Goal: Check status: Check status

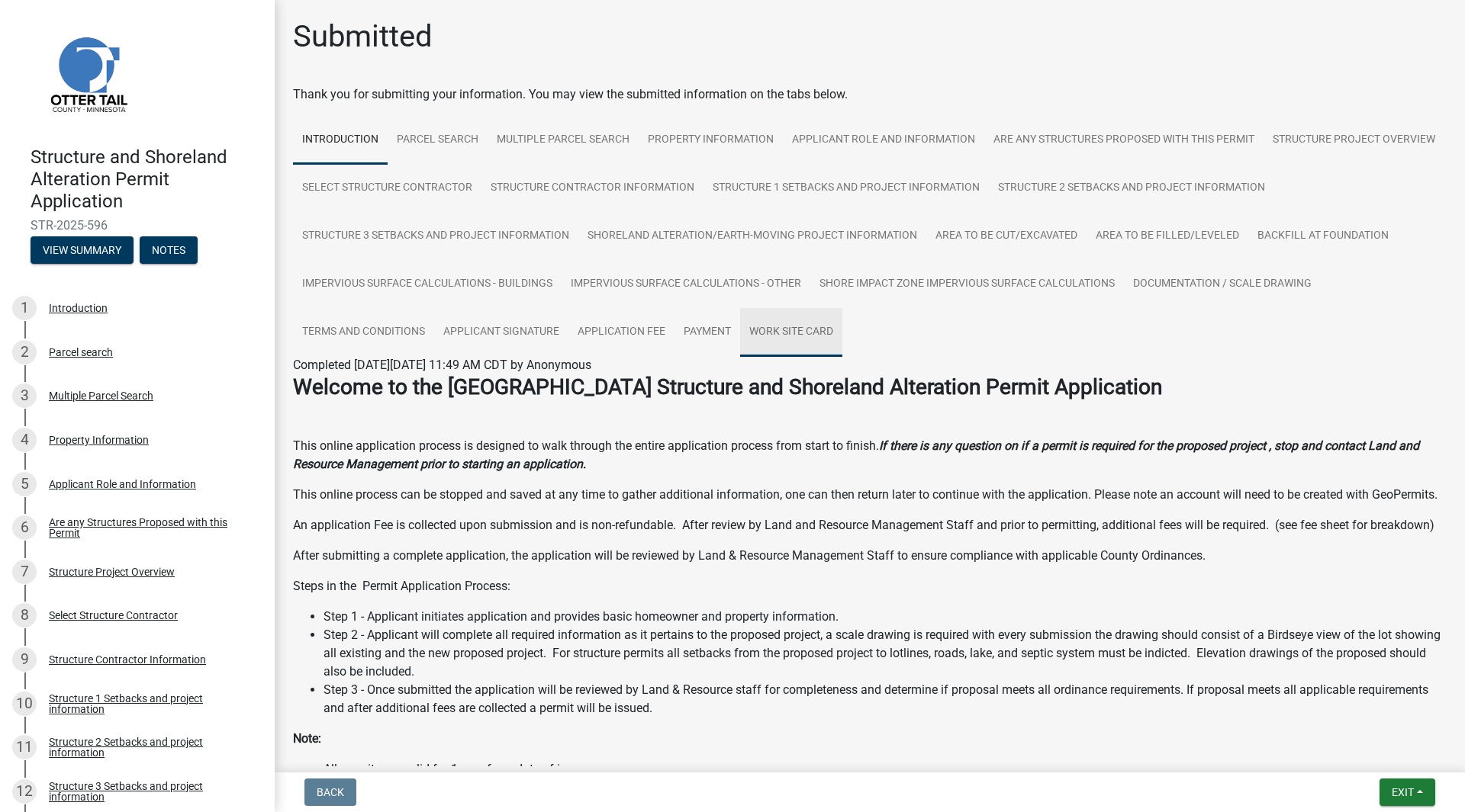
click at [843, 333] on link "Work Site Card" at bounding box center [790, 333] width 102 height 49
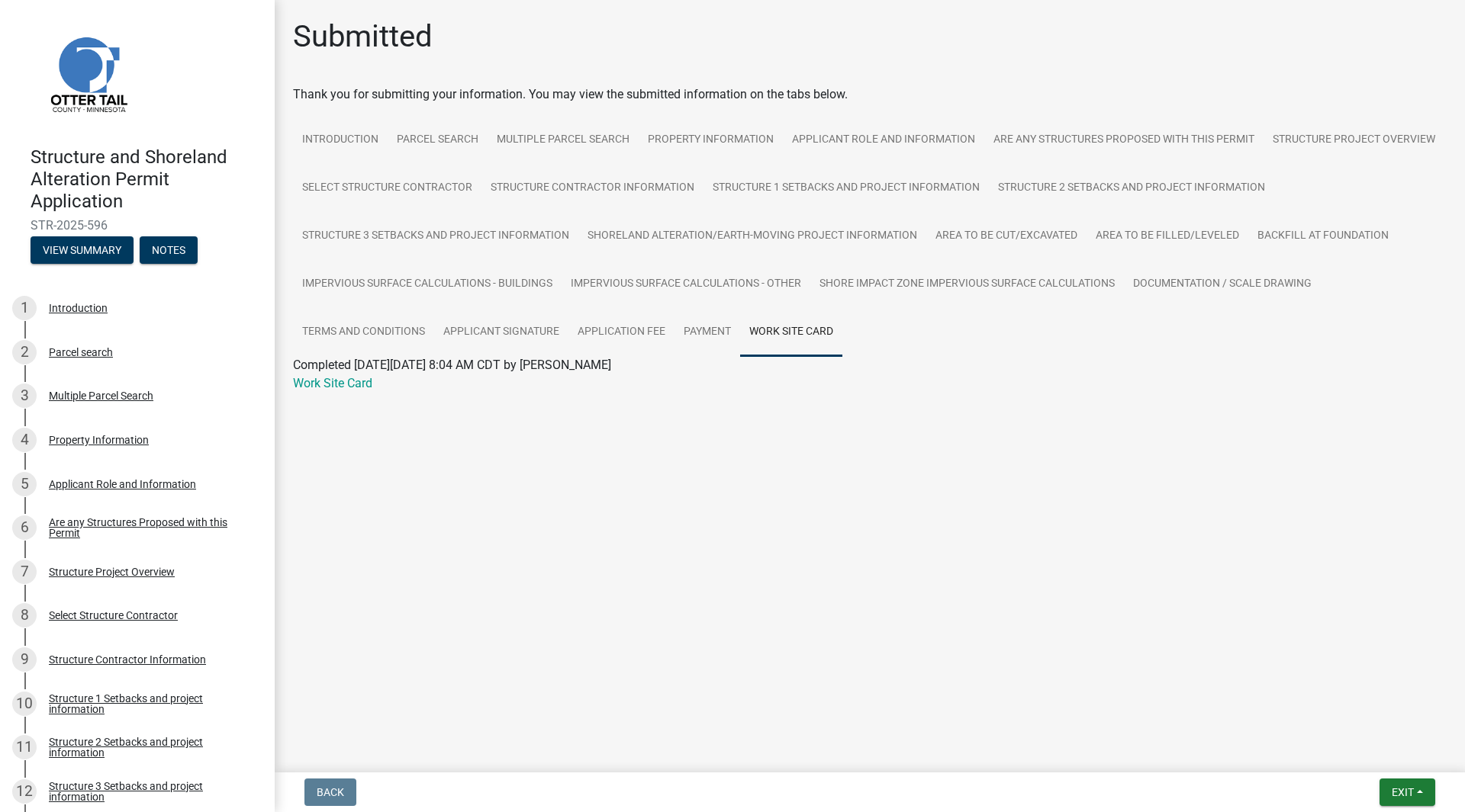
click at [331, 386] on link "Work Site Card" at bounding box center [332, 383] width 79 height 15
click at [86, 351] on div "Parcel search" at bounding box center [81, 352] width 64 height 11
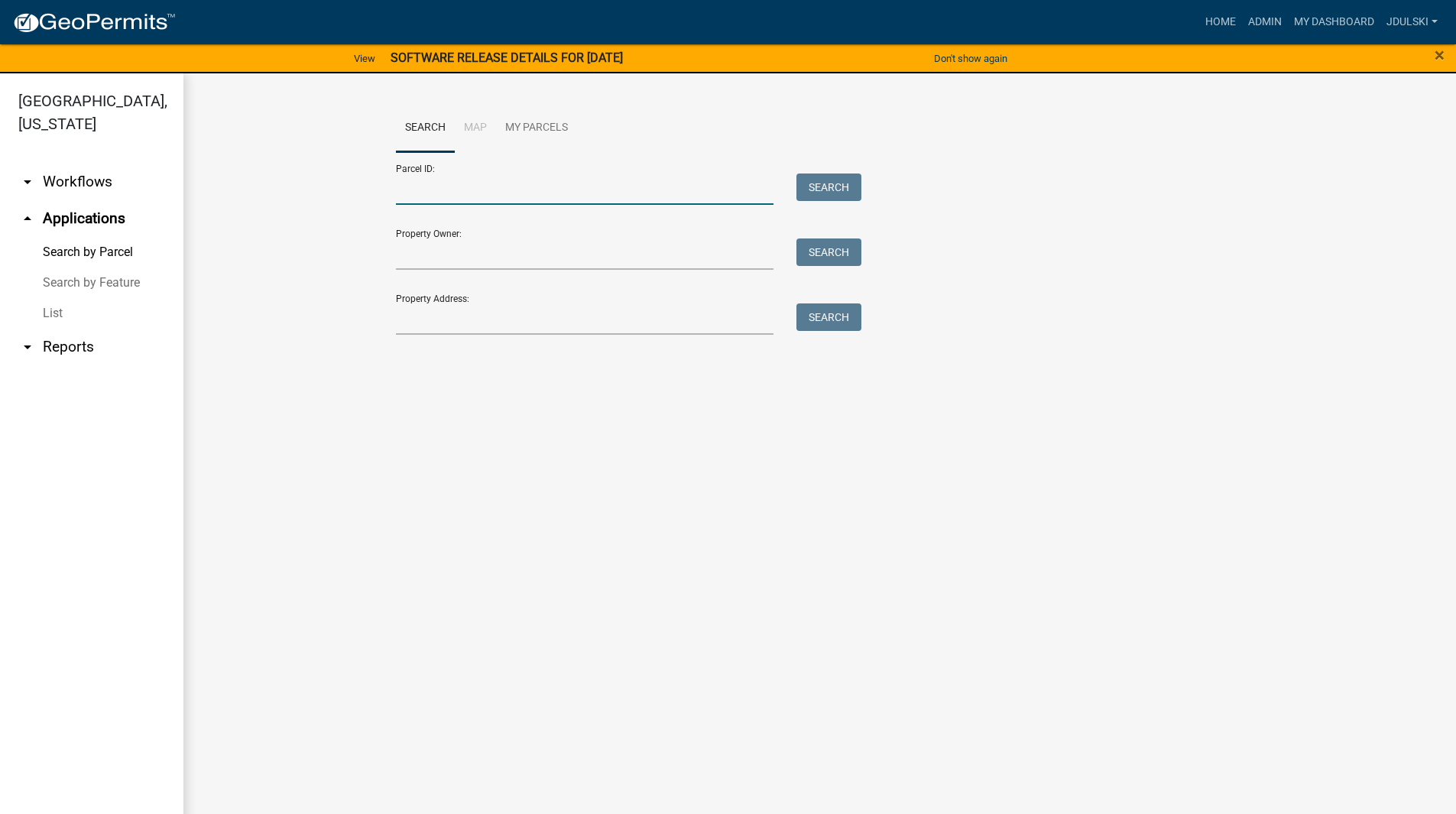
click at [512, 185] on input "Parcel ID:" at bounding box center [584, 189] width 378 height 31
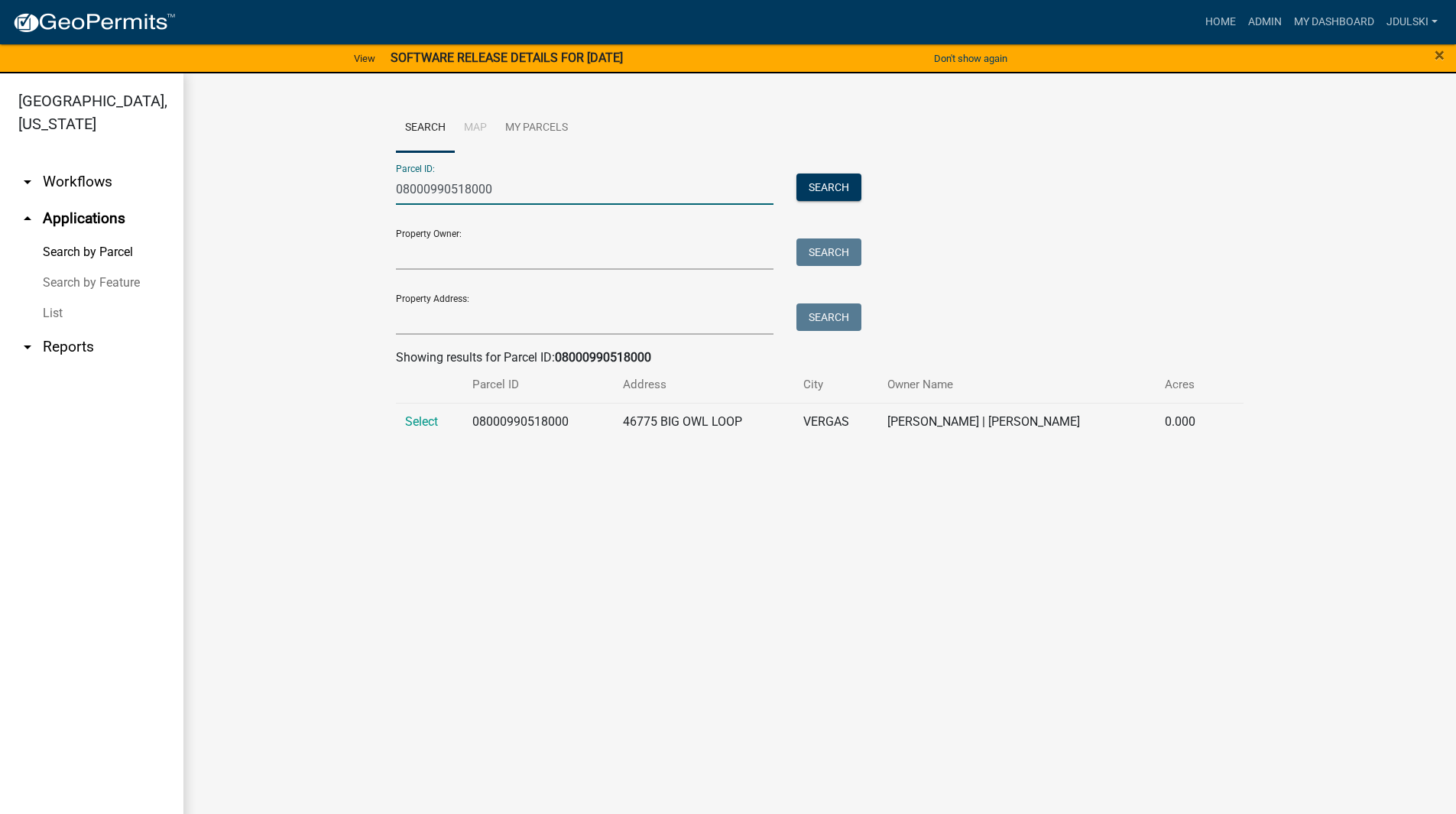
type input "08000990518000"
click at [419, 423] on span "Select" at bounding box center [422, 422] width 33 height 15
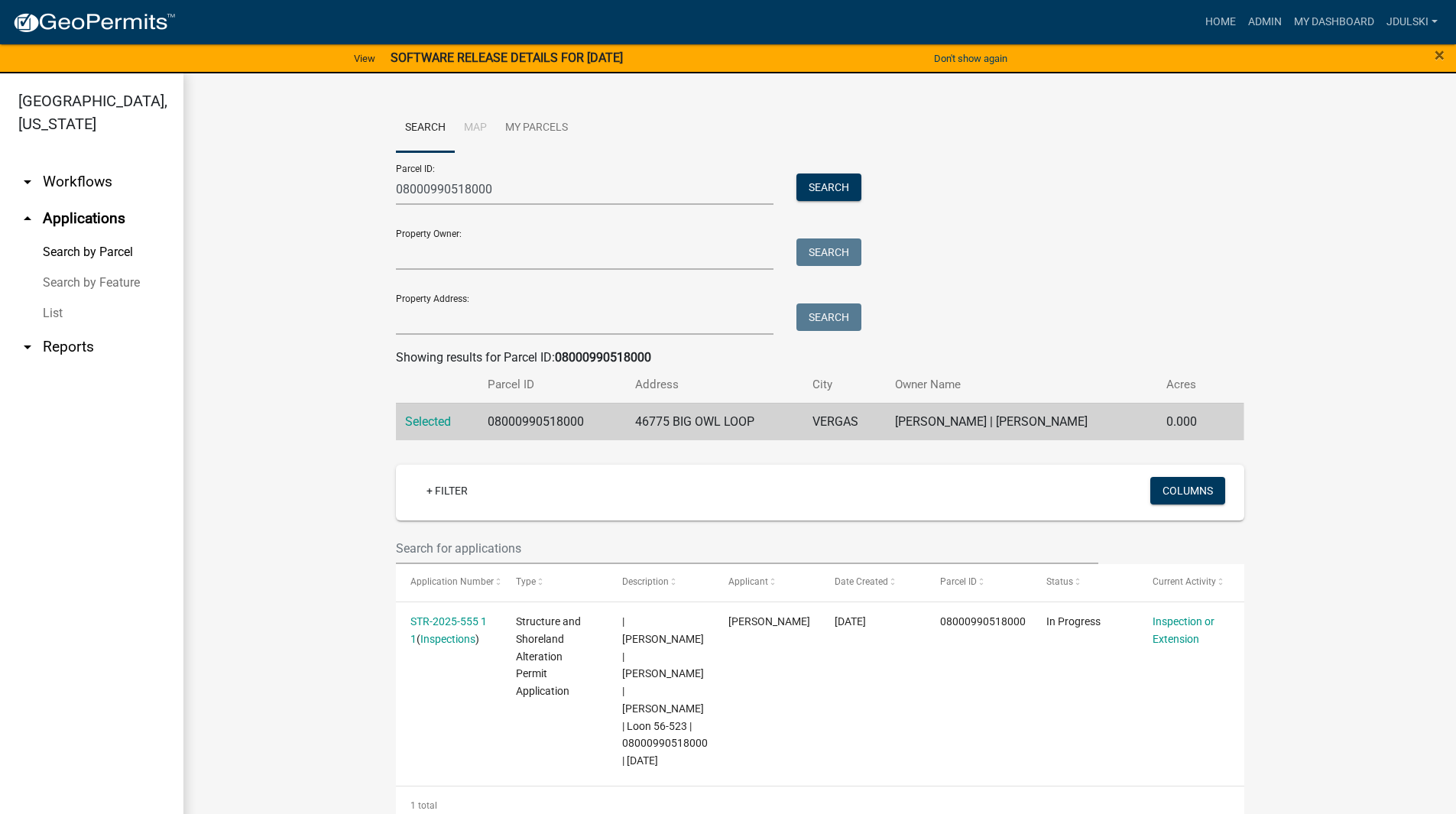
click at [443, 622] on link "STR-2025-555 1 1" at bounding box center [449, 630] width 77 height 29
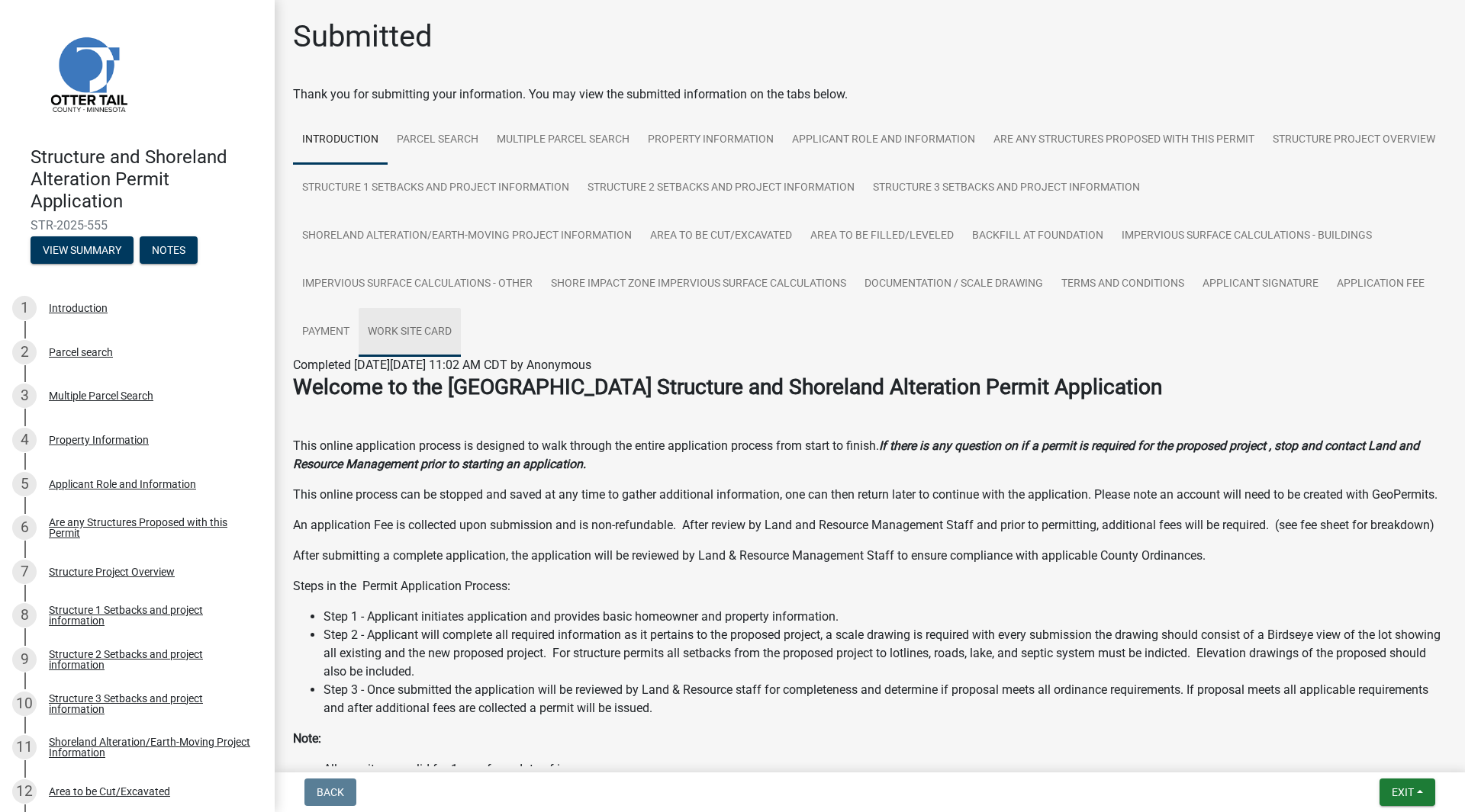
click at [397, 330] on link "Work Site Card" at bounding box center [409, 333] width 102 height 49
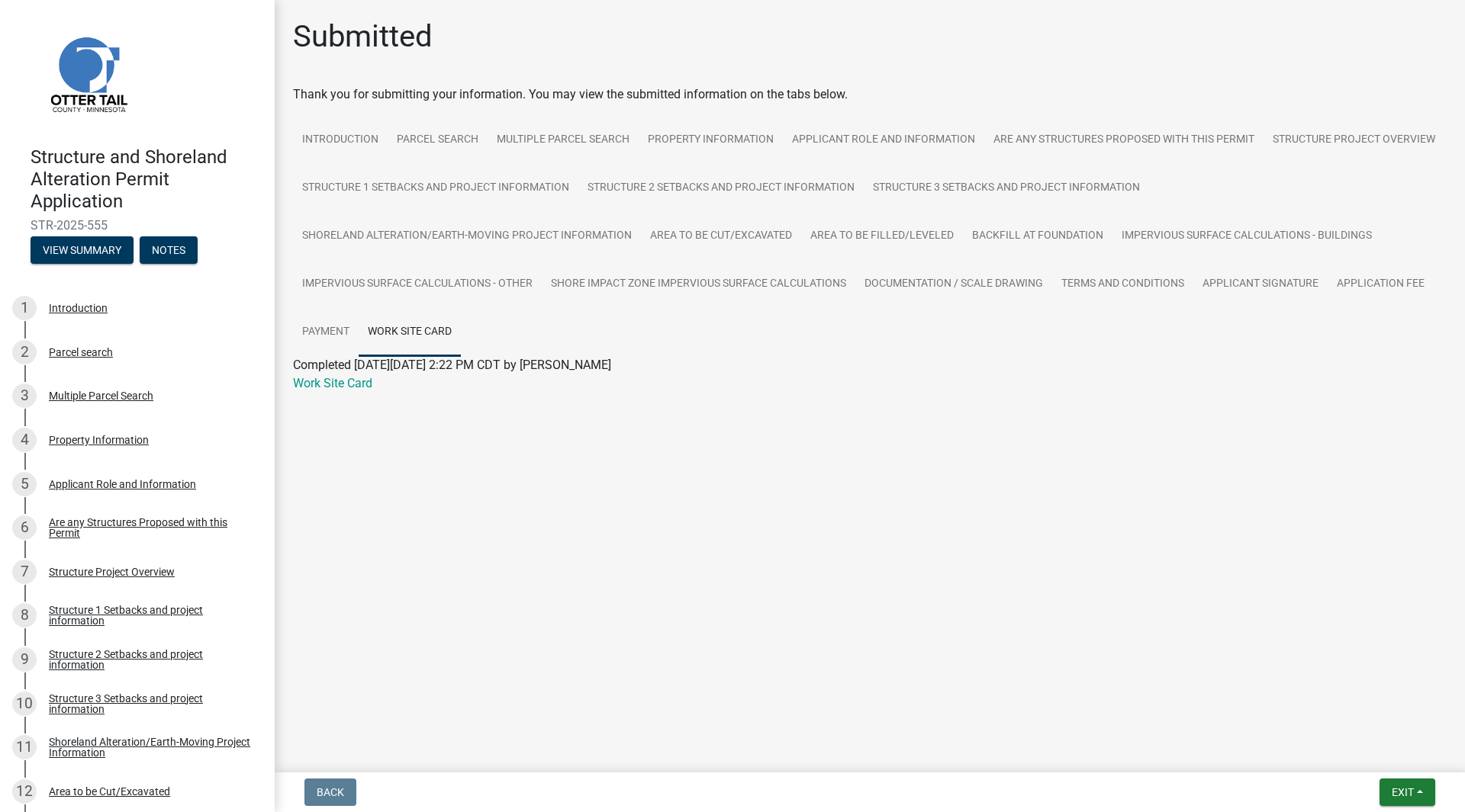
click at [343, 386] on link "Work Site Card" at bounding box center [332, 383] width 79 height 15
click at [94, 358] on div "Parcel search" at bounding box center [81, 352] width 64 height 11
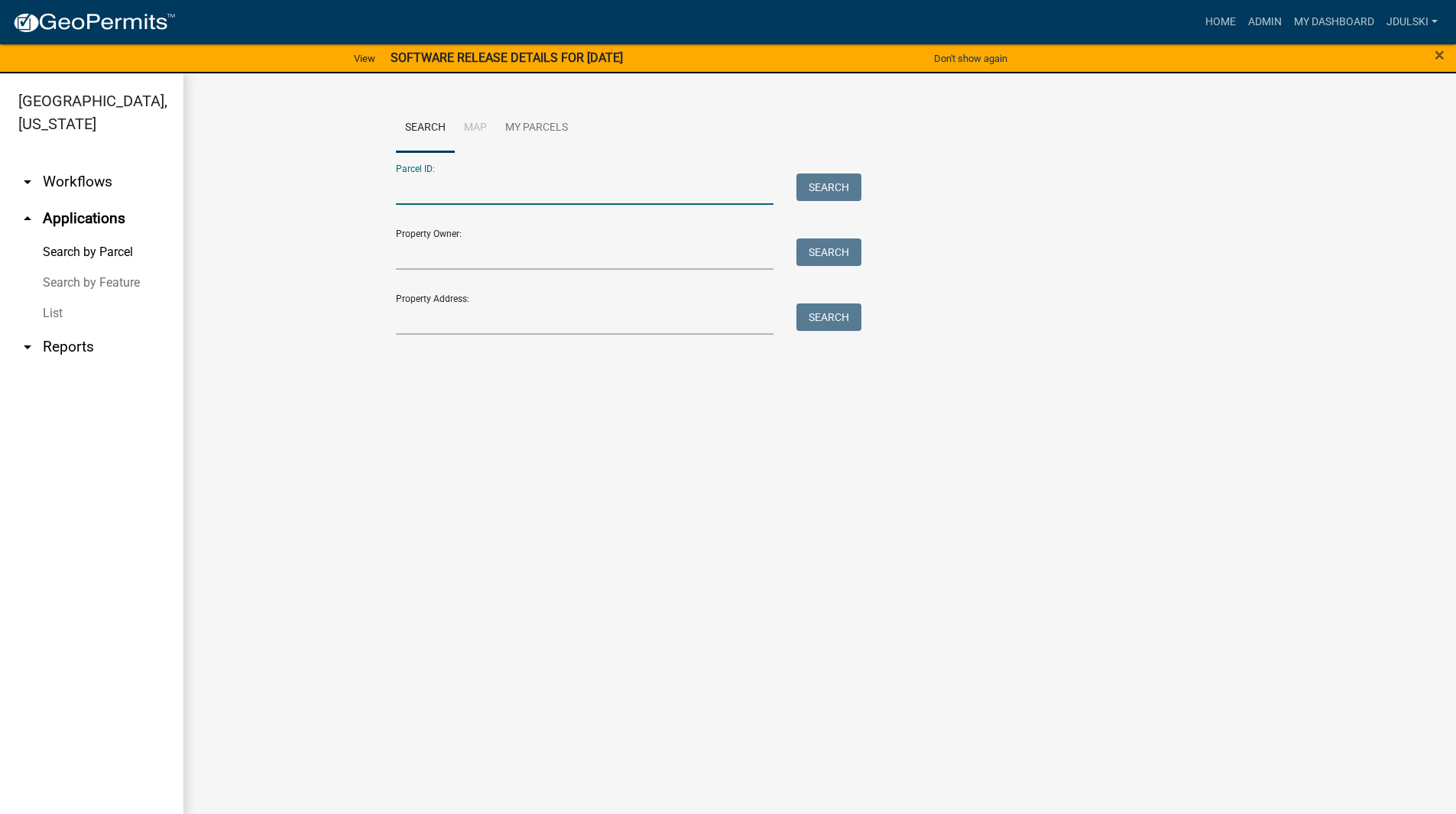
drag, startPoint x: 487, startPoint y: 180, endPoint x: 533, endPoint y: 193, distance: 47.8
click at [487, 180] on input "Parcel ID:" at bounding box center [584, 189] width 378 height 31
type input "1"
click at [476, 196] on input "Parcel ID:" at bounding box center [584, 189] width 378 height 31
paste input "16000100064000"
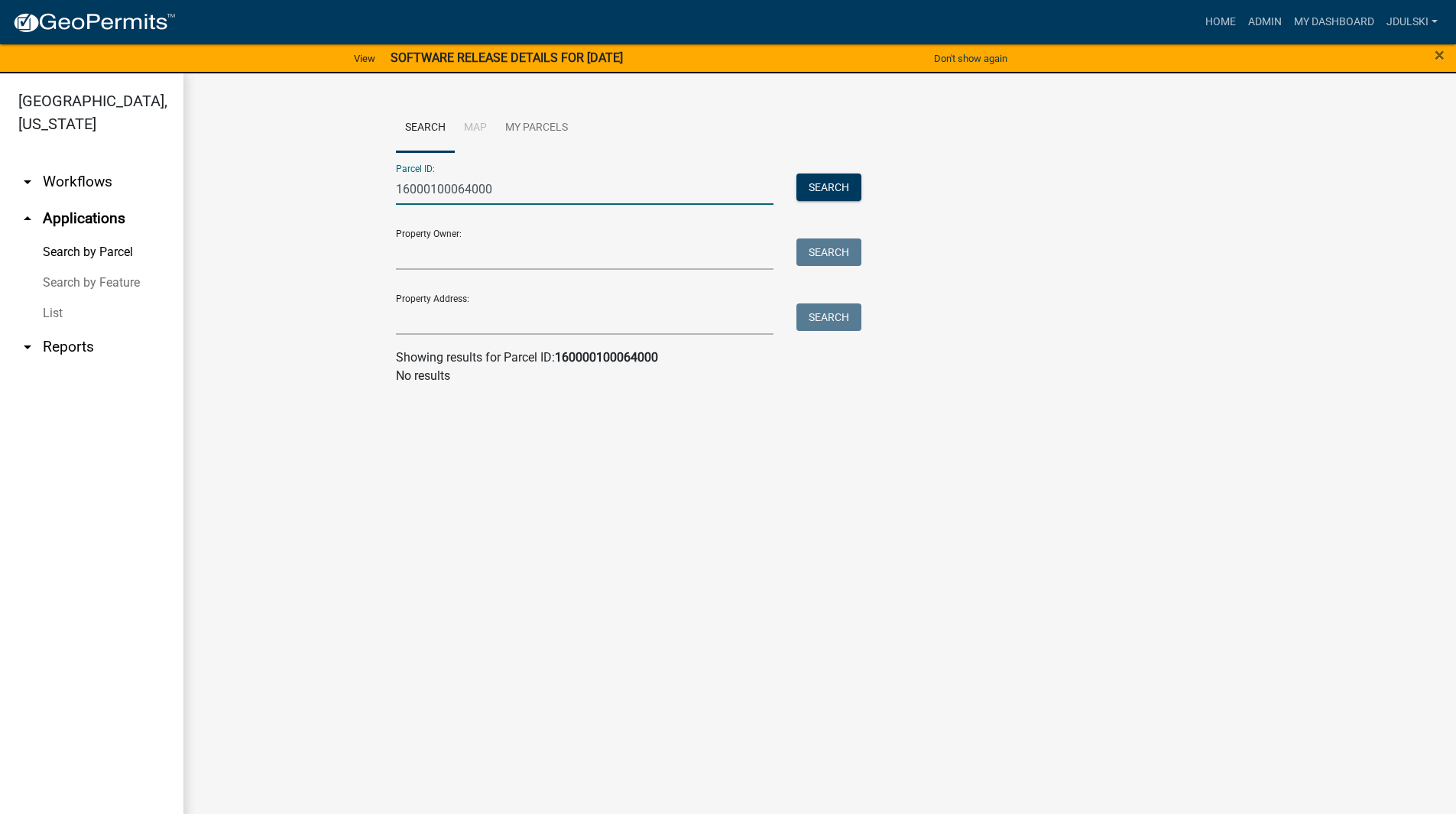
type input "16000100064000"
click at [827, 177] on button "Search" at bounding box center [829, 187] width 65 height 28
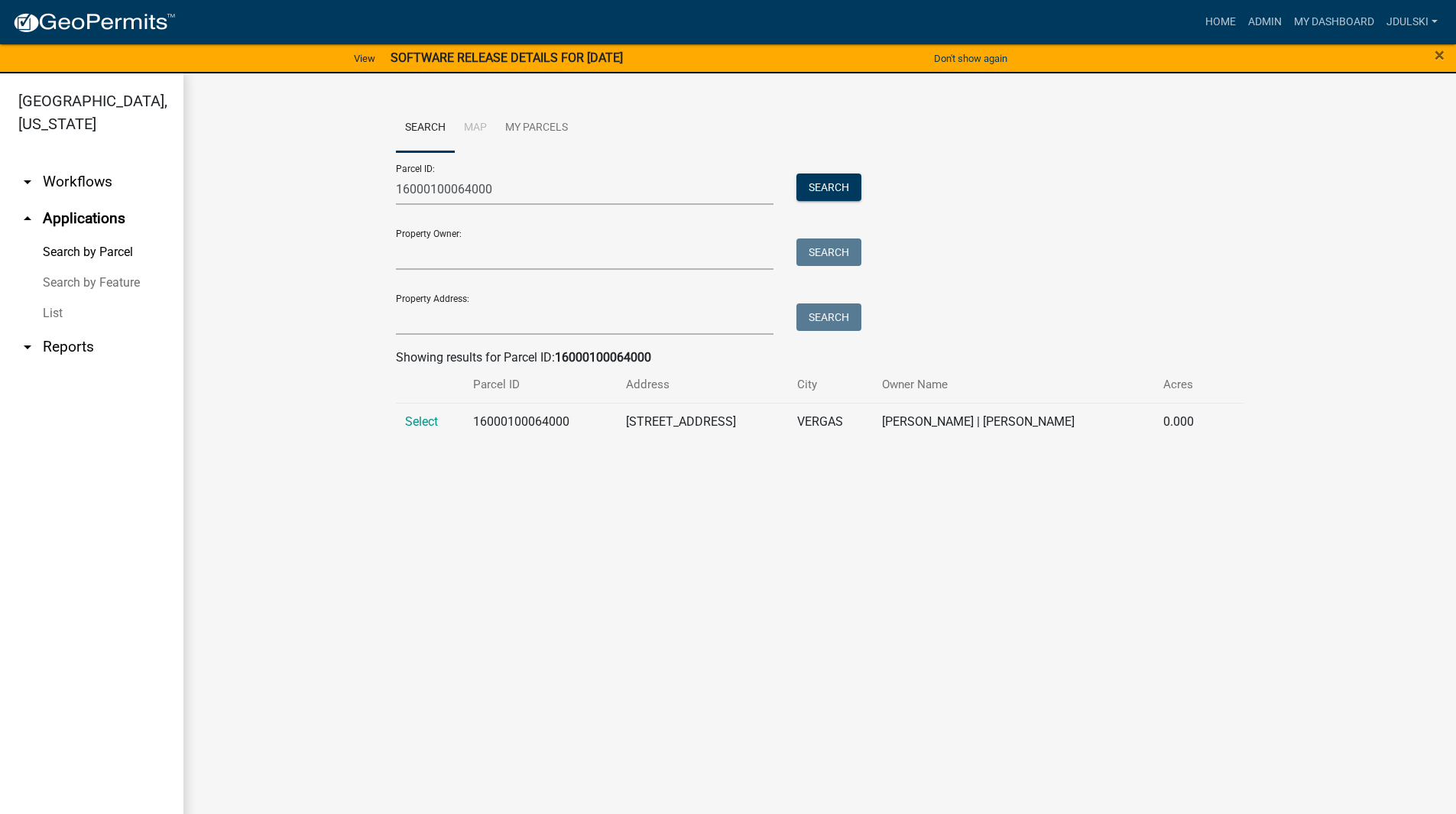
click at [430, 419] on span "Select" at bounding box center [422, 422] width 33 height 15
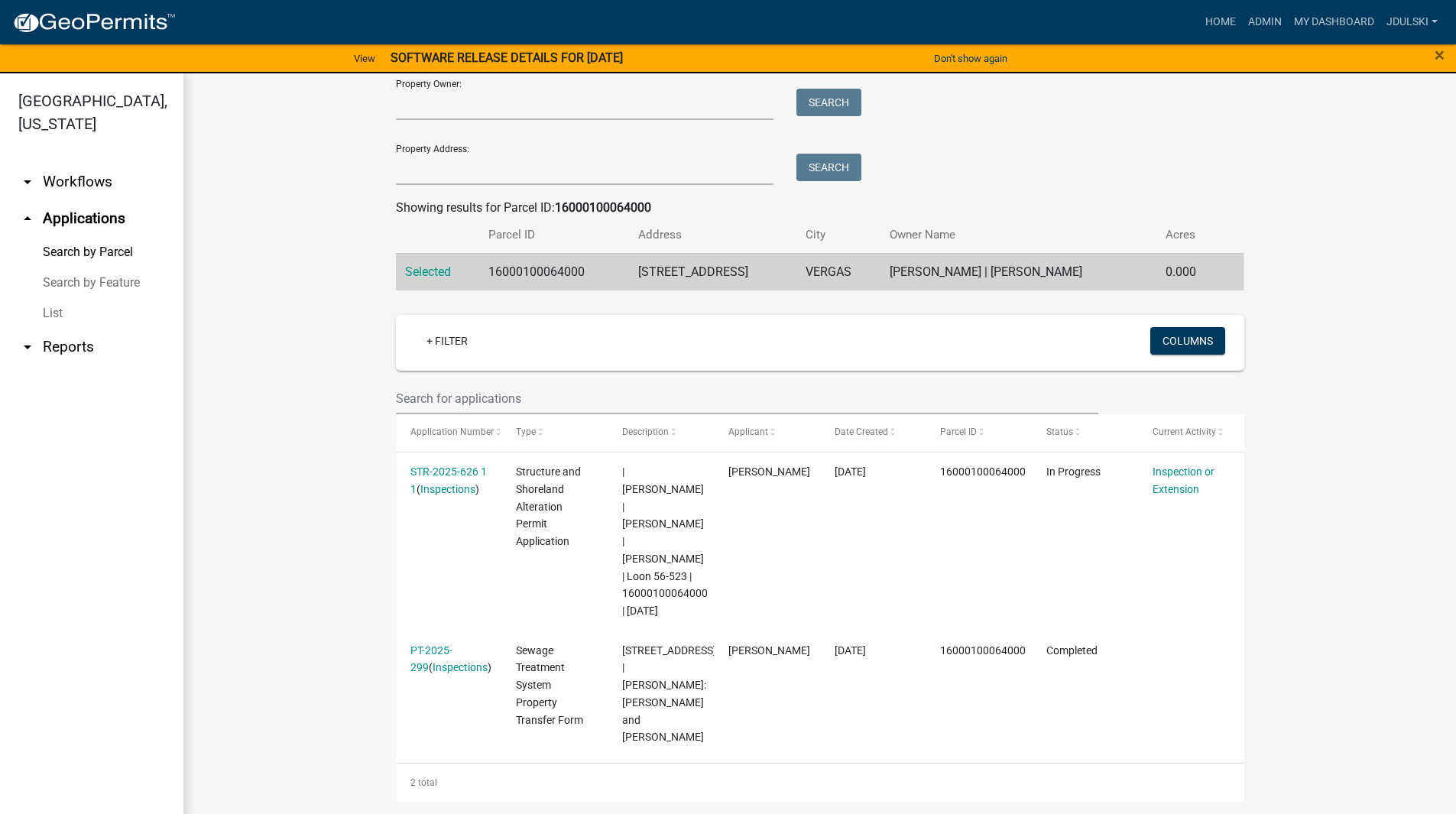
scroll to position [18, 0]
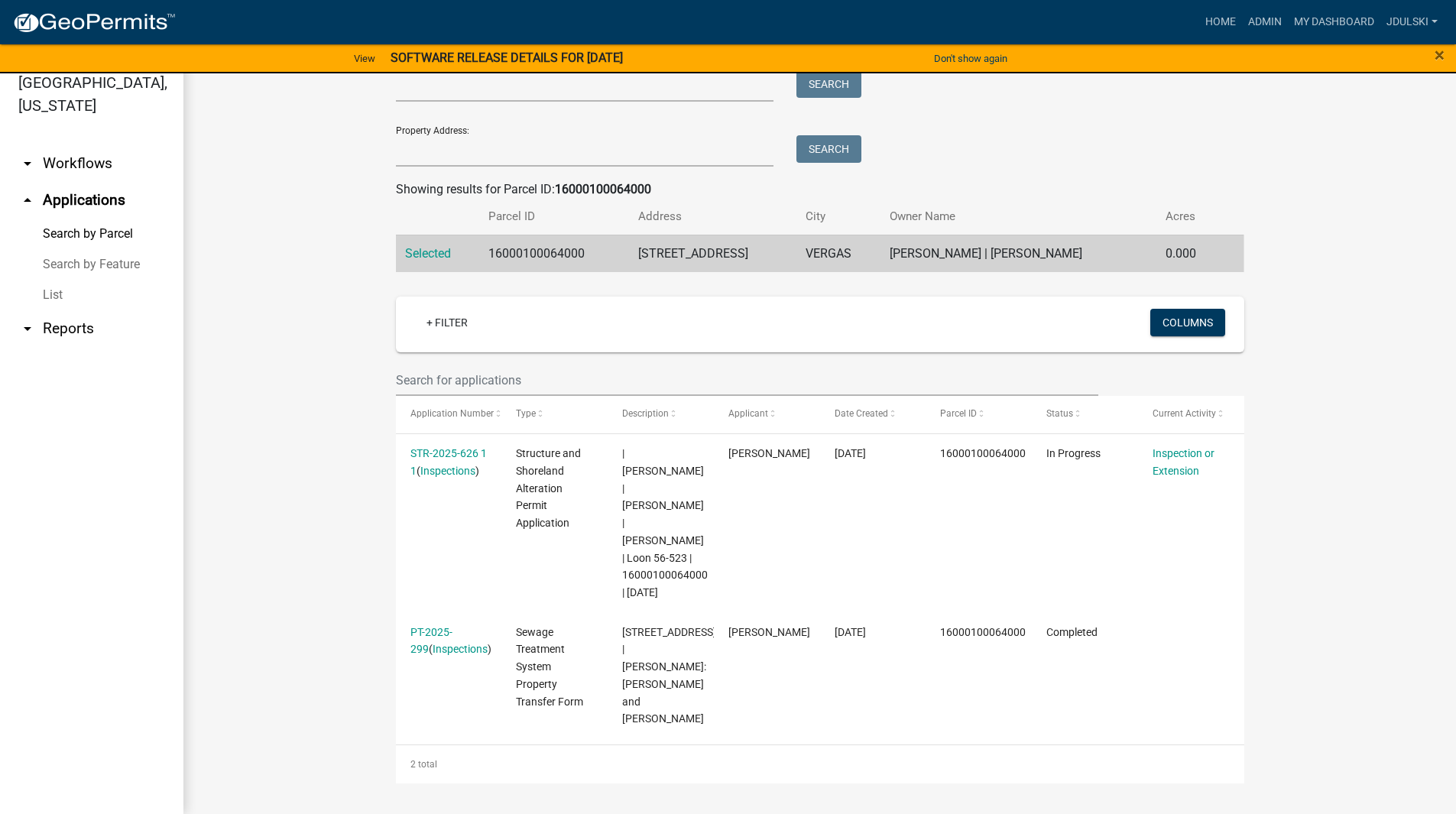
click at [434, 453] on link "STR-2025-626 1 1" at bounding box center [449, 462] width 77 height 29
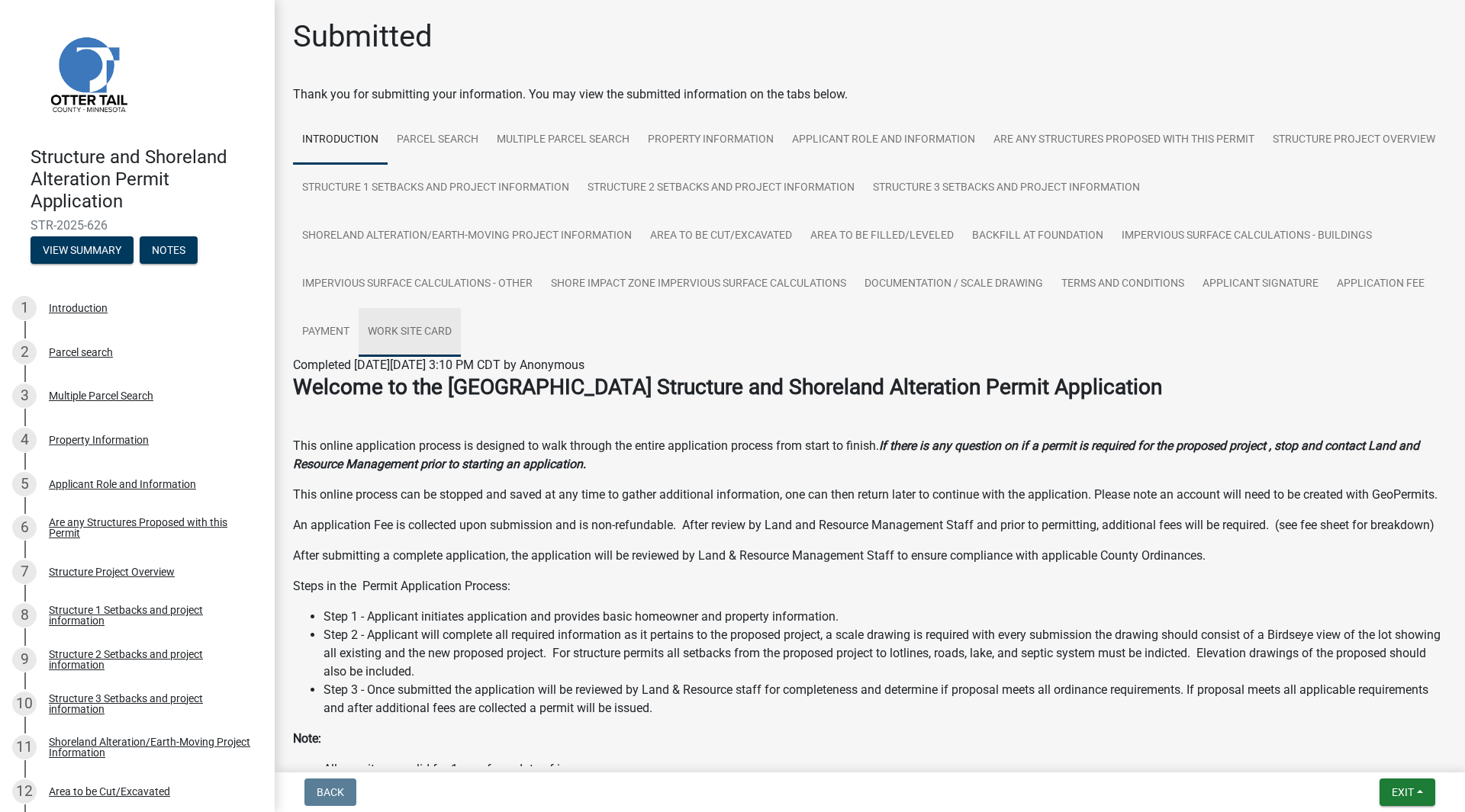
click at [400, 325] on link "Work Site Card" at bounding box center [409, 333] width 102 height 49
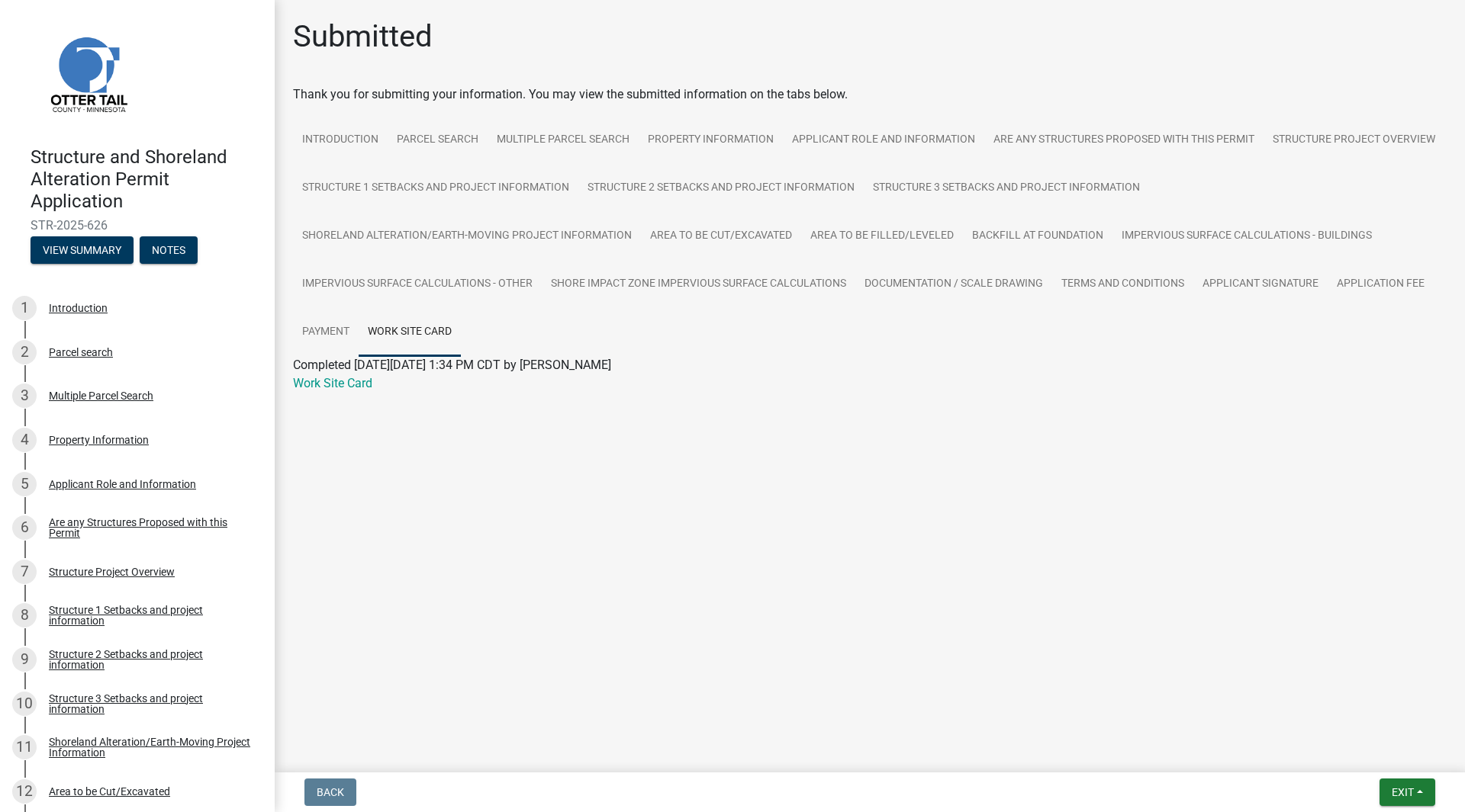
click at [334, 385] on link "Work Site Card" at bounding box center [332, 383] width 79 height 15
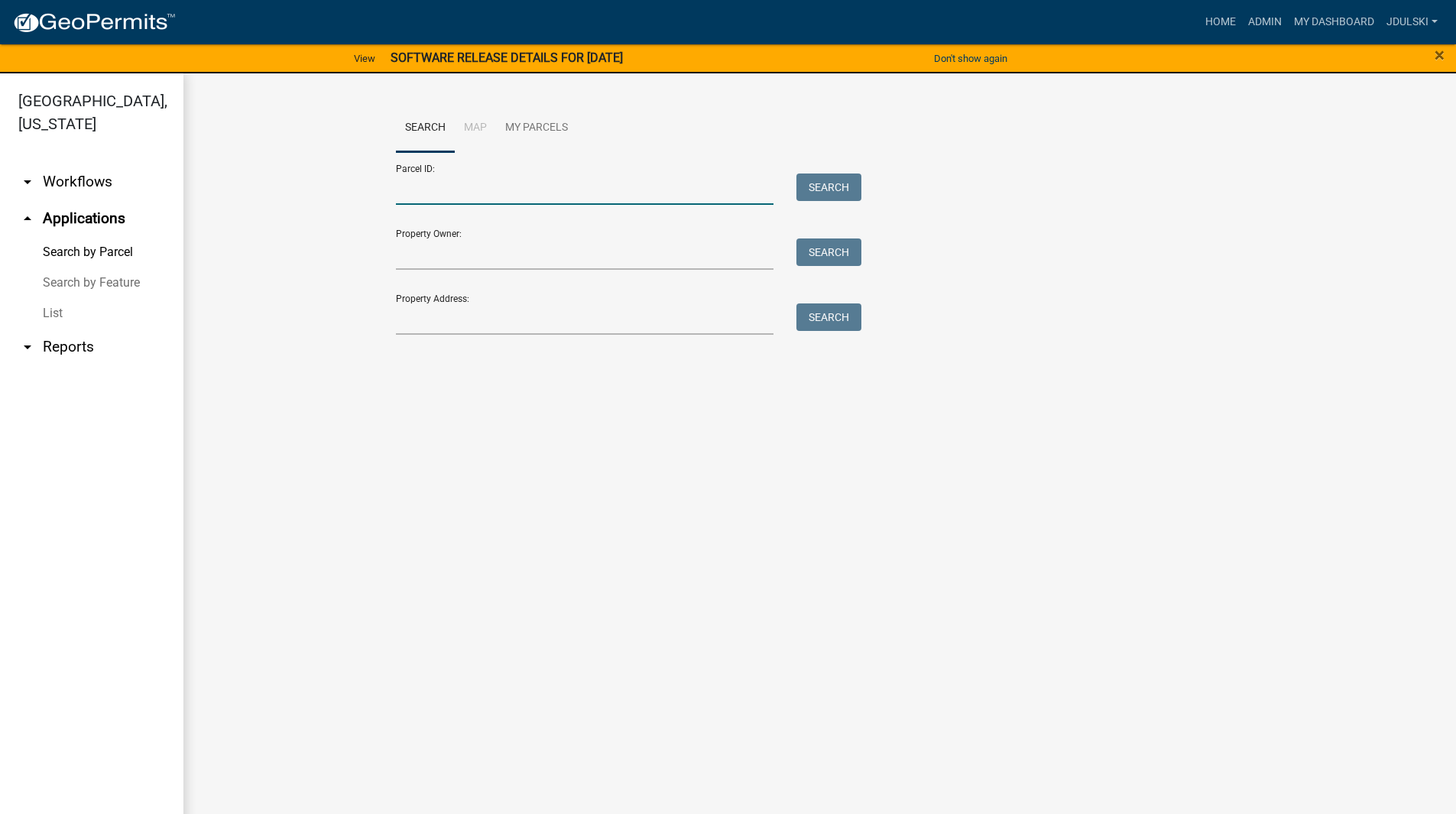
click at [483, 183] on input "Parcel ID:" at bounding box center [584, 189] width 378 height 31
paste input "16000990693000"
type input "16000990693000"
click at [821, 177] on button "Search" at bounding box center [829, 187] width 65 height 28
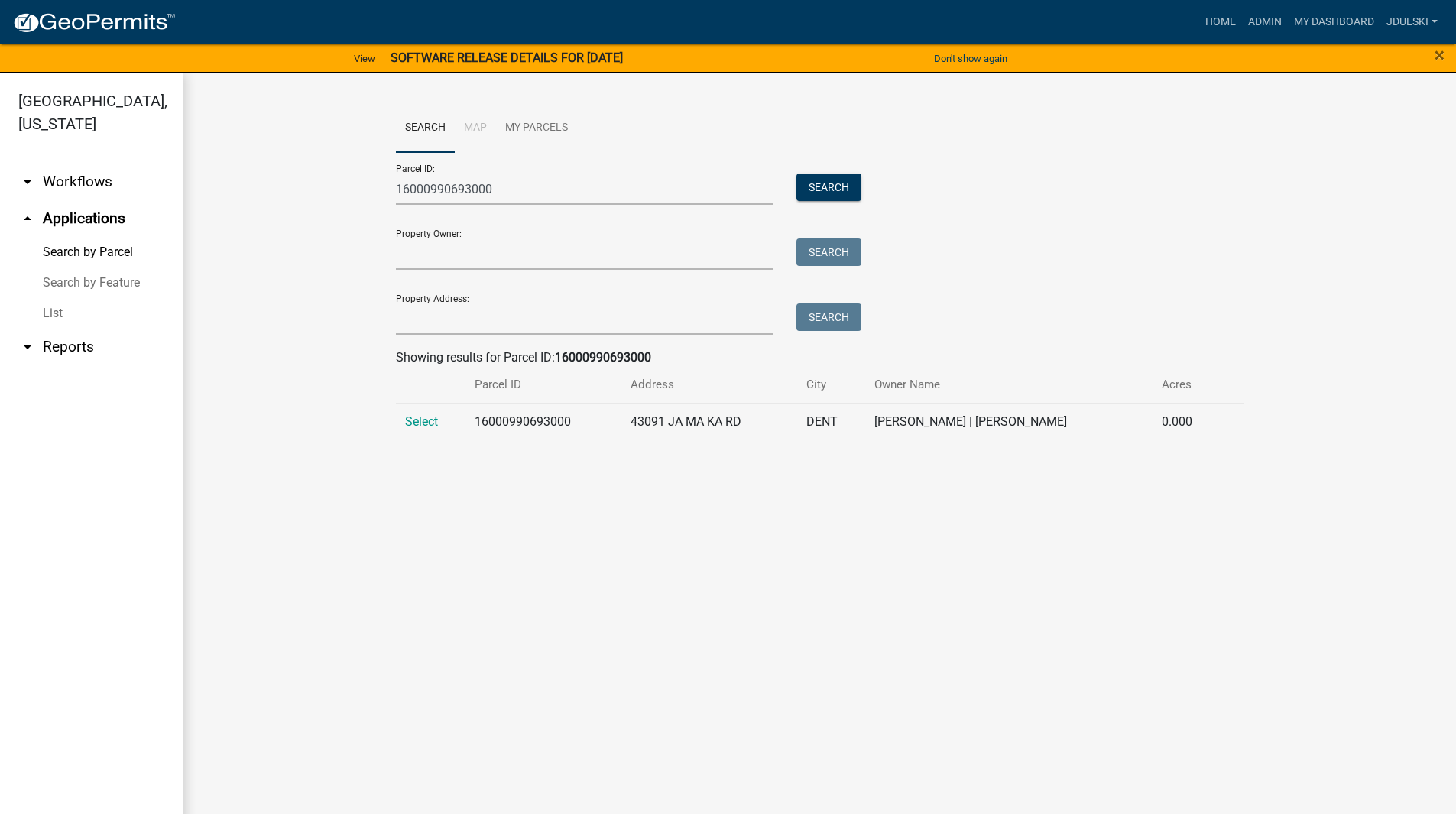
click at [420, 426] on span "Select" at bounding box center [422, 422] width 33 height 15
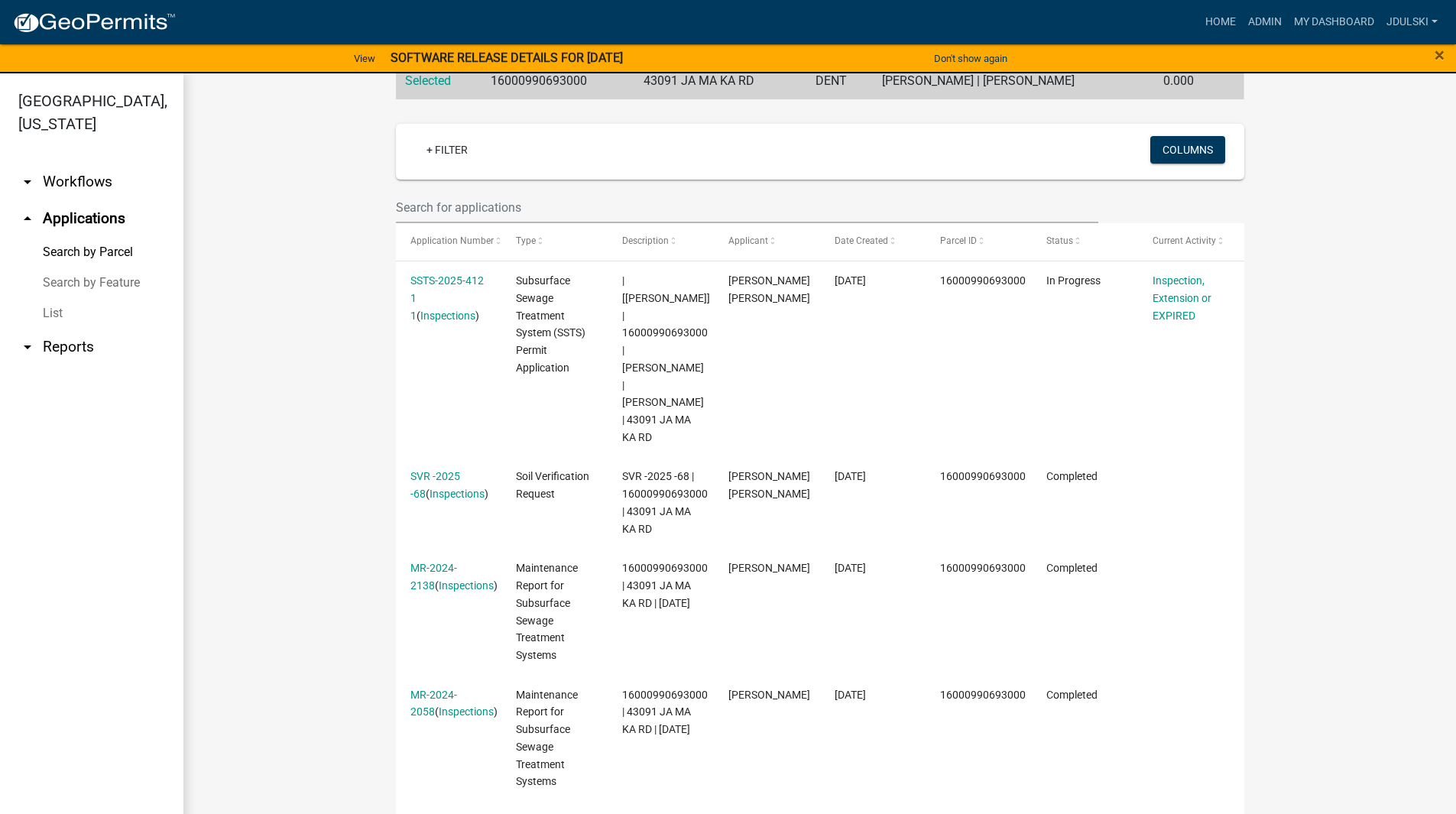
scroll to position [494, 0]
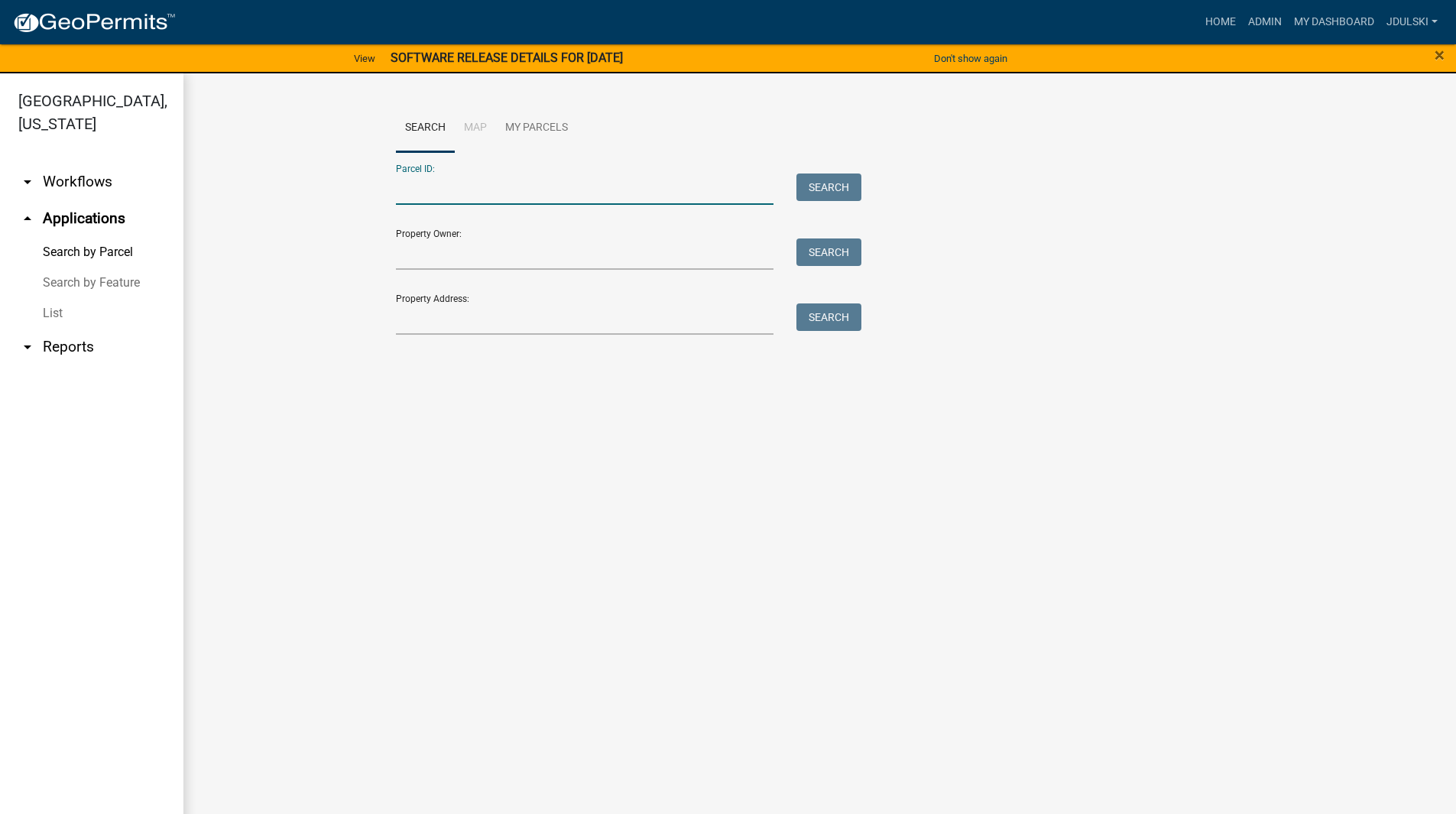
drag, startPoint x: 483, startPoint y: 191, endPoint x: 502, endPoint y: 197, distance: 19.9
click at [483, 191] on input "Parcel ID:" at bounding box center [584, 189] width 378 height 31
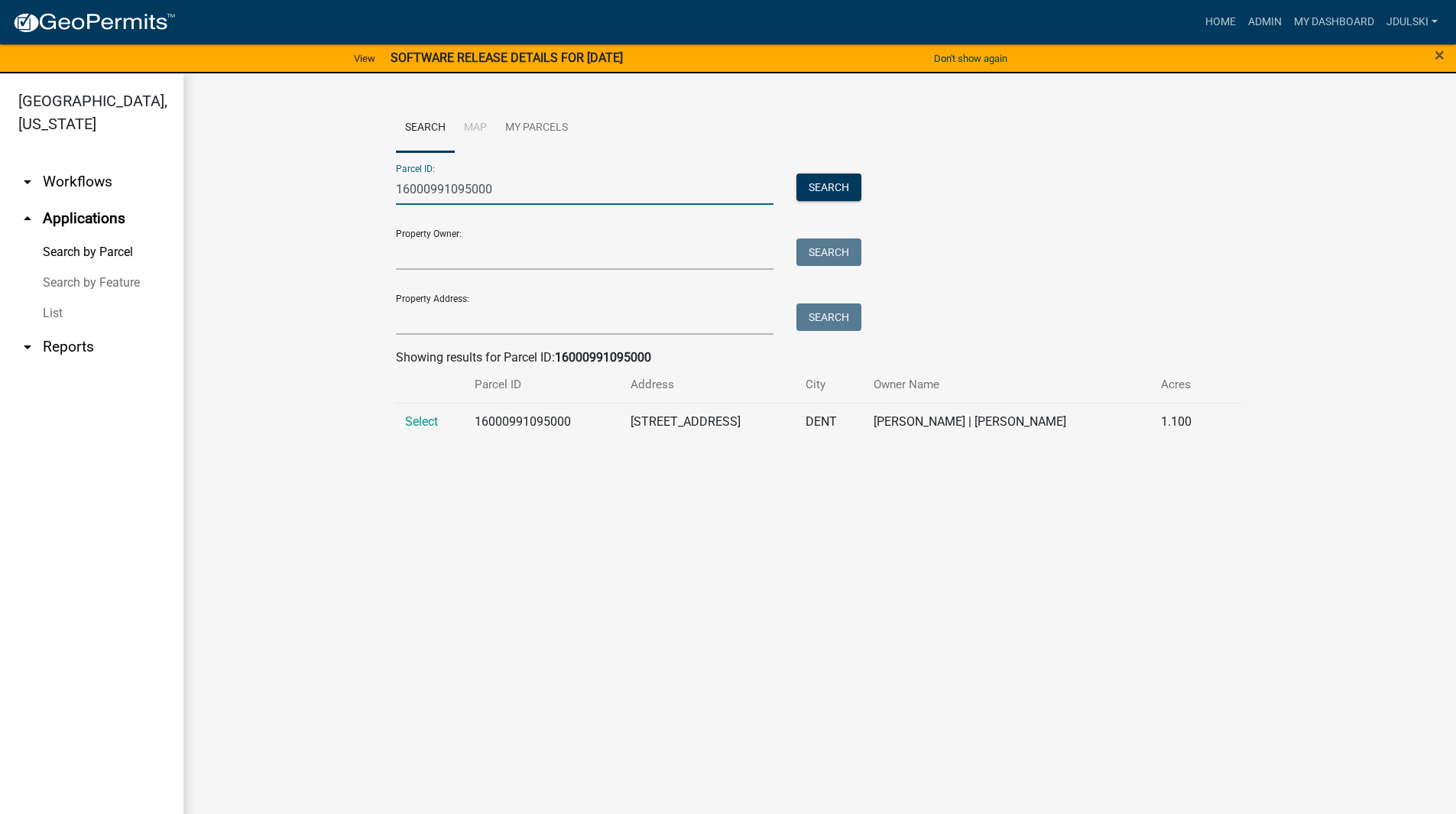
type input "16000991095000"
click at [810, 190] on button "Search" at bounding box center [829, 187] width 65 height 28
click at [419, 423] on span "Select" at bounding box center [422, 422] width 33 height 15
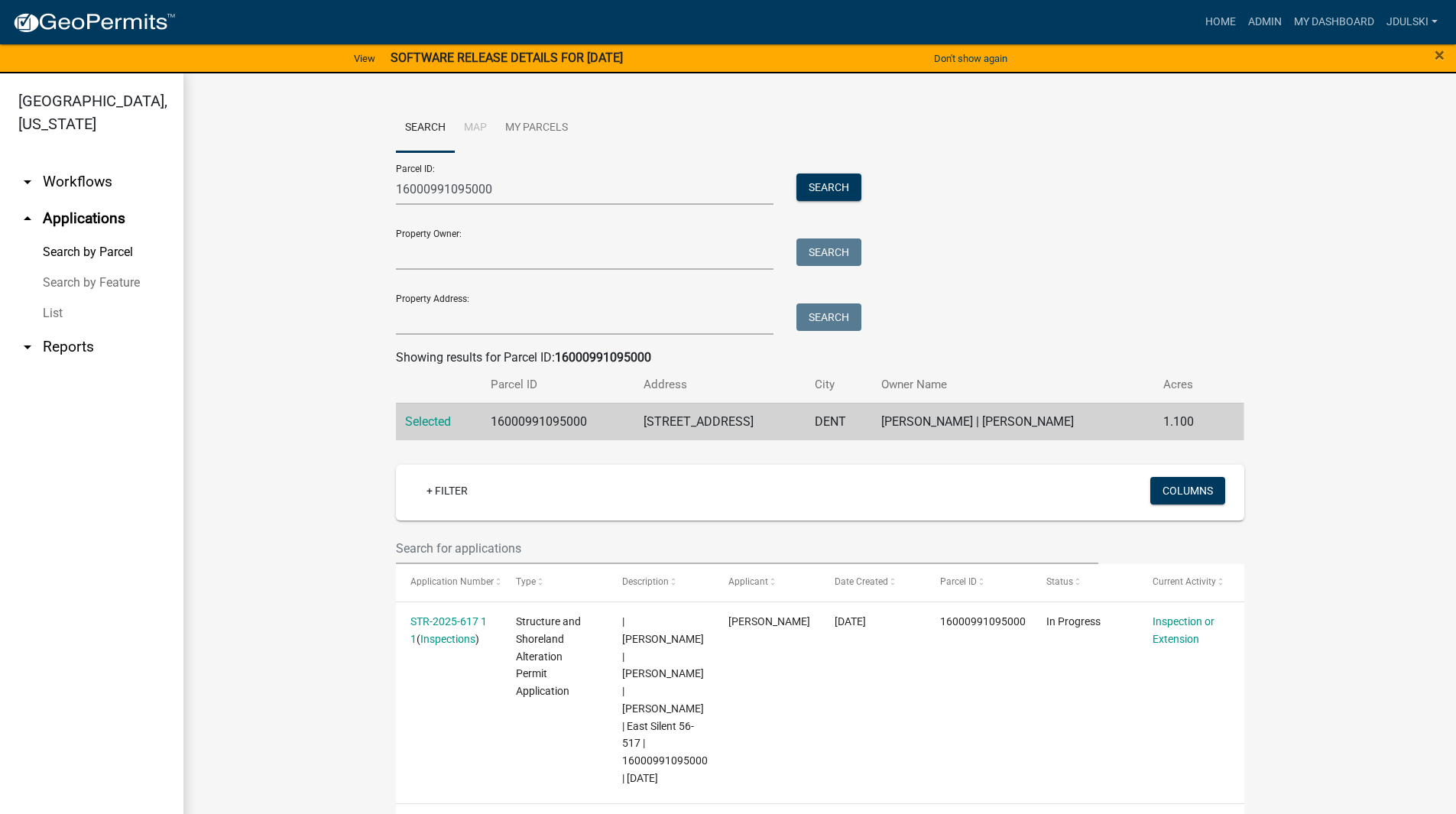
click at [437, 617] on link "STR-2025-617 1 1" at bounding box center [449, 630] width 77 height 29
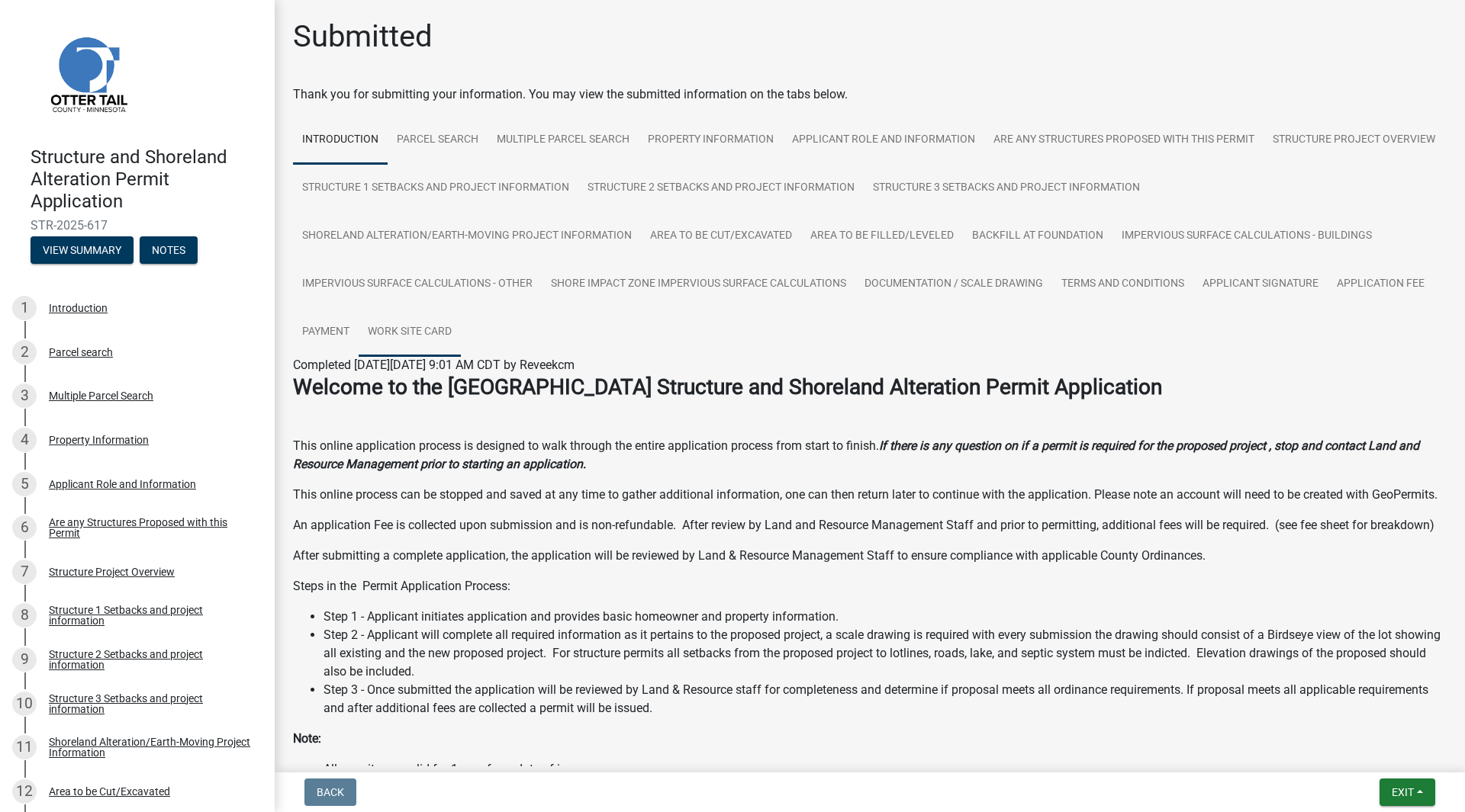
click at [416, 323] on link "Work Site Card" at bounding box center [409, 333] width 102 height 49
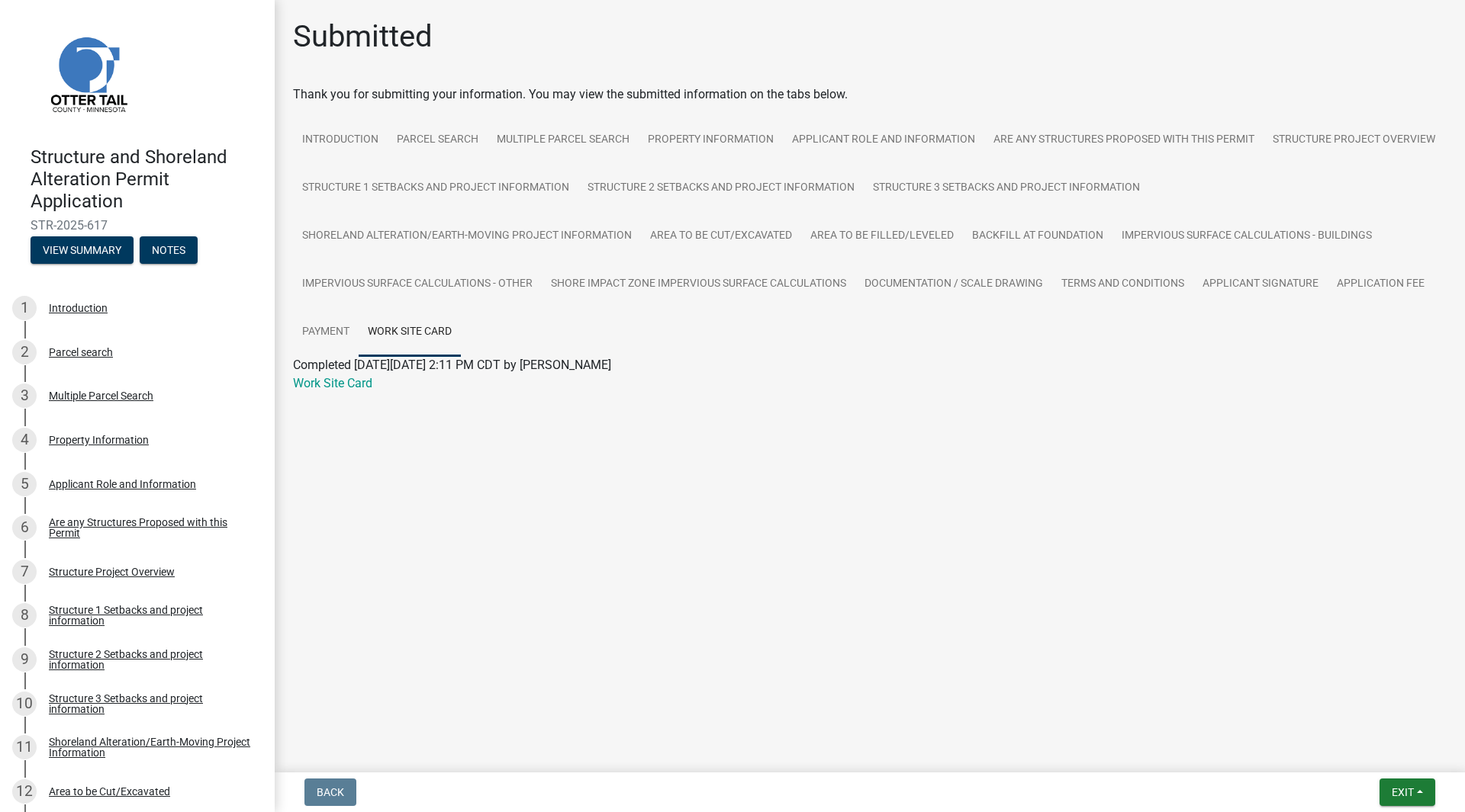
click at [337, 386] on link "Work Site Card" at bounding box center [332, 383] width 79 height 15
